Goal: Transaction & Acquisition: Purchase product/service

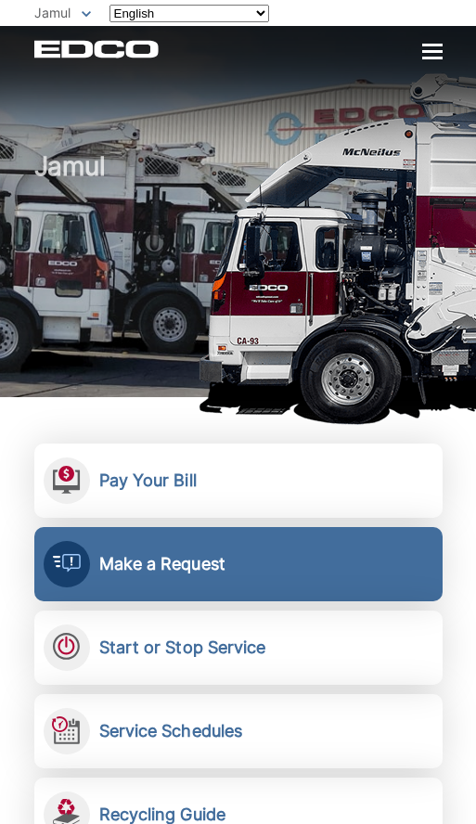
click at [121, 569] on h2 "Make a Request" at bounding box center [162, 564] width 126 height 20
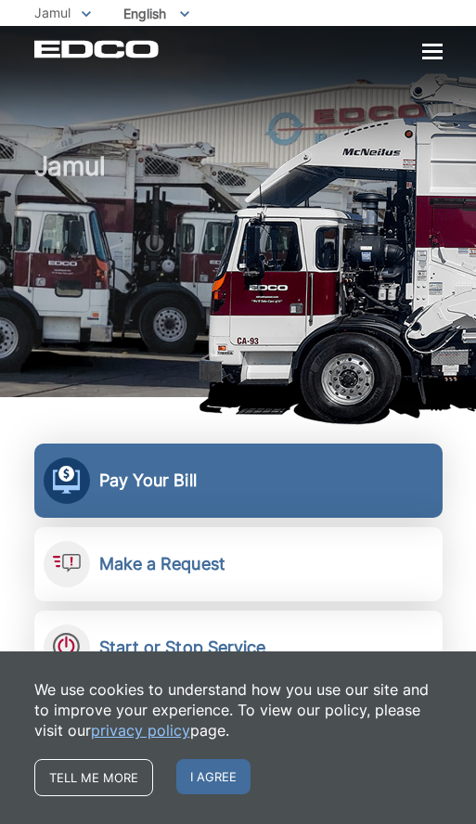
click at [122, 488] on h2 "Pay Your Bill" at bounding box center [147, 480] width 97 height 20
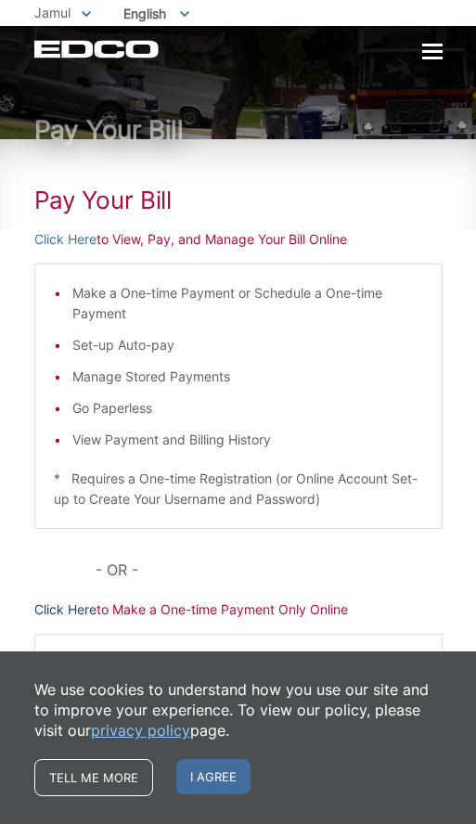
click at [60, 607] on link "Click Here" at bounding box center [65, 609] width 62 height 20
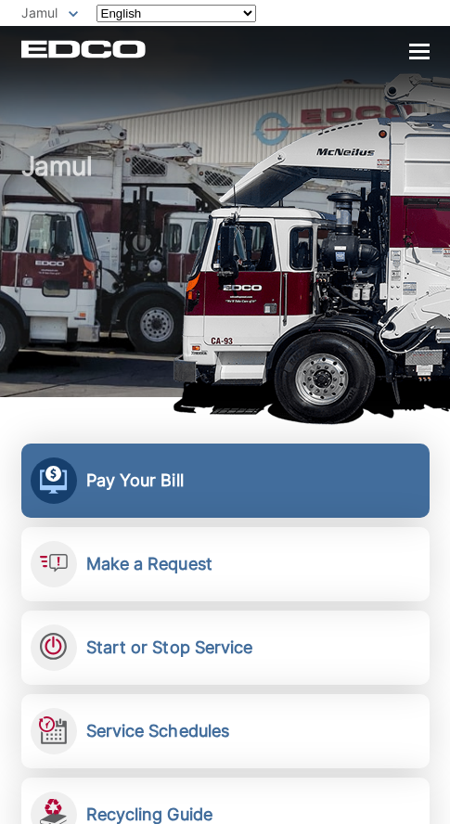
click at [142, 489] on h2 "Pay Your Bill" at bounding box center [134, 480] width 97 height 20
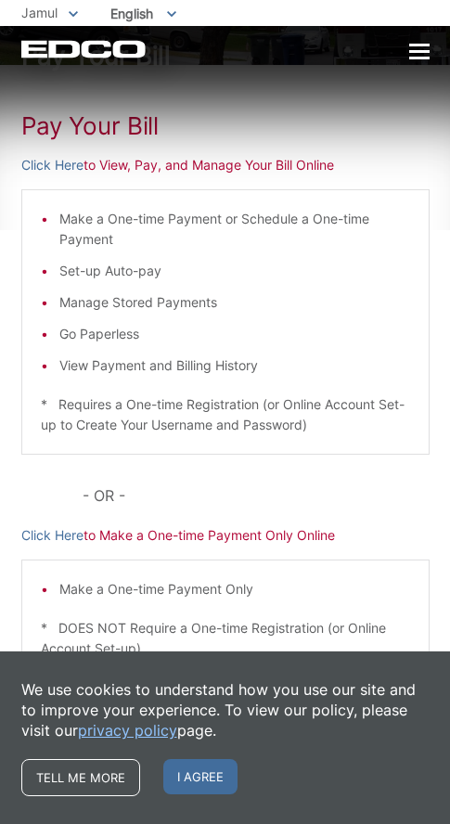
scroll to position [79, 0]
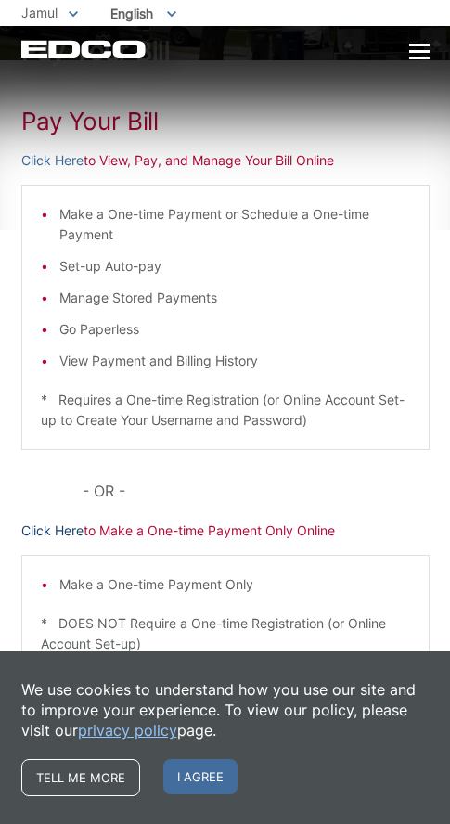
click at [58, 532] on link "Click Here" at bounding box center [52, 530] width 62 height 20
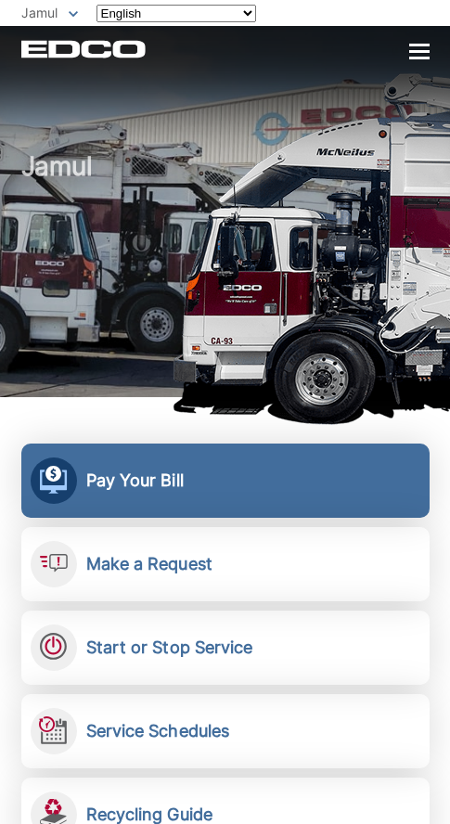
scroll to position [167, 0]
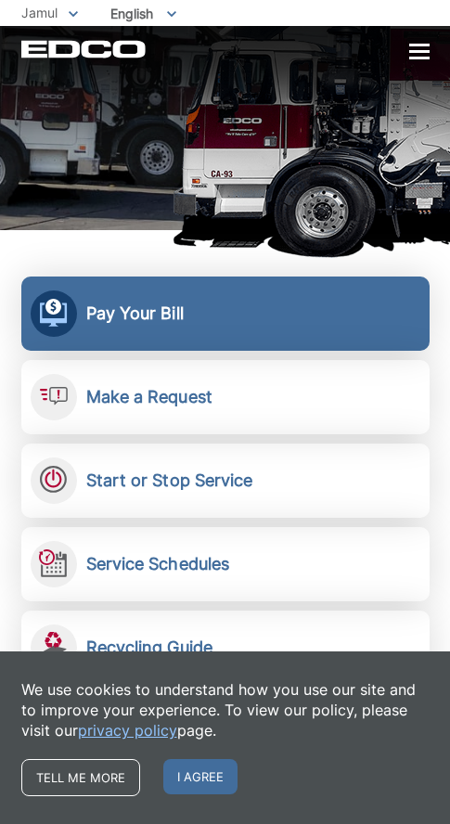
click at [150, 307] on h2 "Pay Your Bill" at bounding box center [134, 313] width 97 height 20
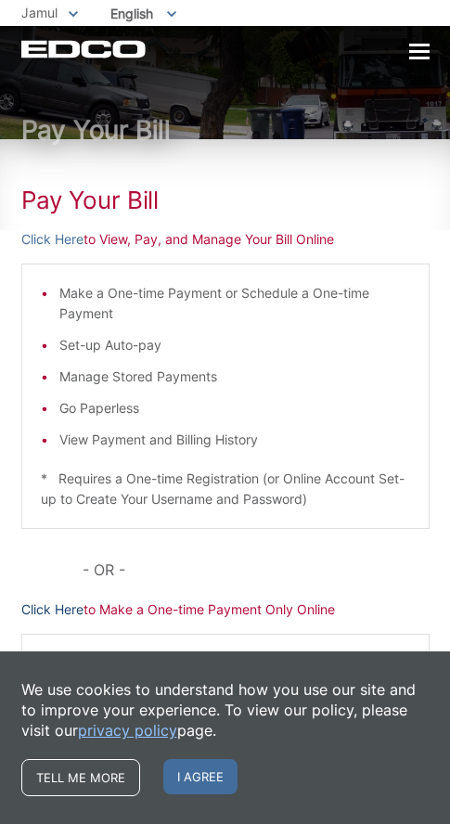
click at [58, 611] on link "Click Here" at bounding box center [52, 609] width 62 height 20
